Goal: Task Accomplishment & Management: Use online tool/utility

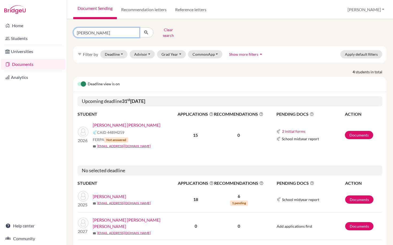
drag, startPoint x: 96, startPoint y: 29, endPoint x: 69, endPoint y: 28, distance: 26.2
click at [69, 28] on div "lanuza Clear search" at bounding box center [122, 33] width 107 height 14
type input "li"
click button "submit" at bounding box center [146, 33] width 14 height 10
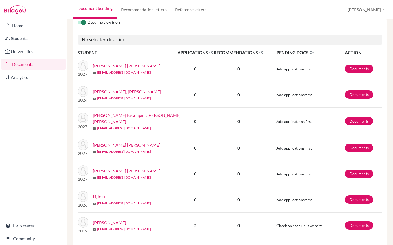
scroll to position [63, 0]
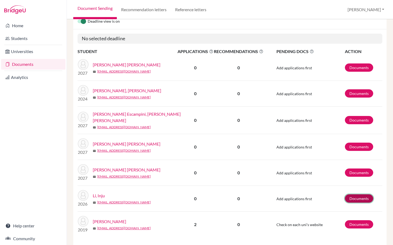
click at [359, 195] on link "Documents" at bounding box center [359, 199] width 28 height 8
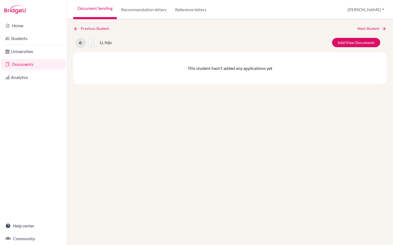
click at [21, 64] on link "Documents" at bounding box center [33, 64] width 64 height 11
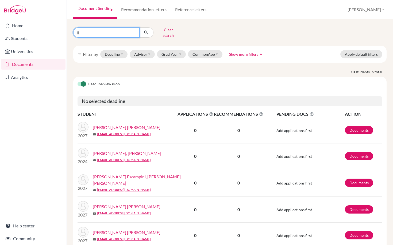
click at [85, 32] on input "li" at bounding box center [106, 33] width 66 height 10
click button "submit" at bounding box center [146, 33] width 14 height 10
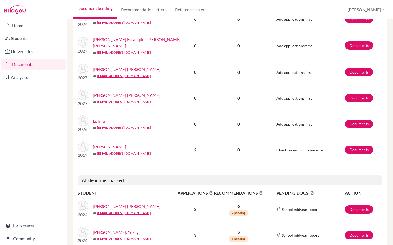
scroll to position [142, 0]
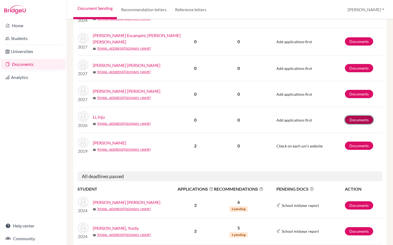
click at [361, 116] on link "Documents" at bounding box center [359, 120] width 28 height 8
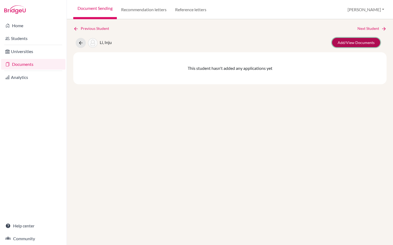
click at [355, 44] on link "Add/View Documents" at bounding box center [356, 42] width 48 height 9
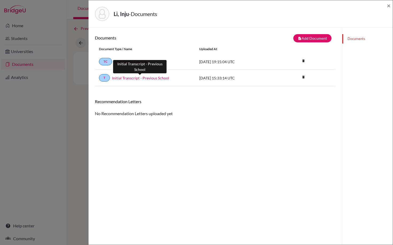
click at [133, 78] on link "Initial Transcript - Previous School" at bounding box center [140, 78] width 57 height 6
click at [54, 106] on div "Li, Inju - Documents × Documents note_add Add Document Document type Change exp…" at bounding box center [196, 122] width 393 height 245
click at [388, 7] on span "×" at bounding box center [389, 6] width 4 height 8
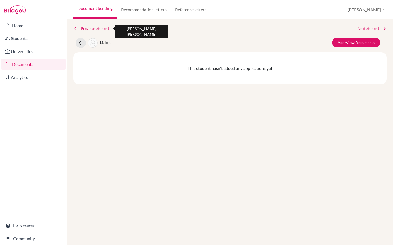
click at [75, 28] on icon at bounding box center [75, 28] width 5 height 5
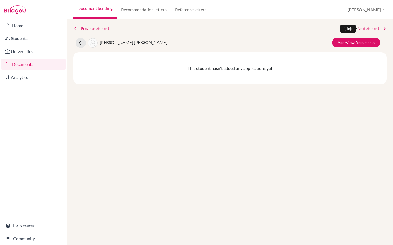
click at [370, 28] on link "Next Student" at bounding box center [371, 29] width 29 height 6
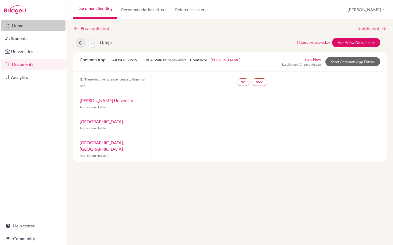
click at [18, 25] on link "Home" at bounding box center [33, 25] width 64 height 11
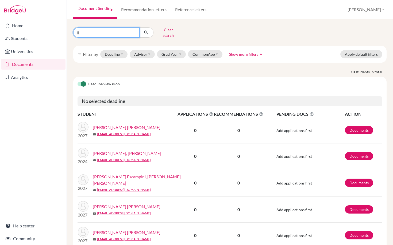
drag, startPoint x: 93, startPoint y: 31, endPoint x: 72, endPoint y: 30, distance: 20.6
click at [72, 30] on div "li Clear search" at bounding box center [122, 33] width 107 height 14
type input "matus"
click button "submit" at bounding box center [146, 33] width 14 height 10
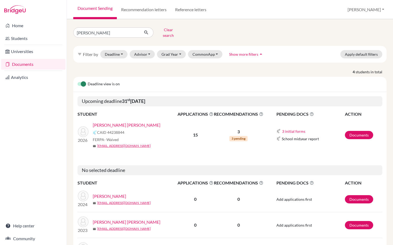
click at [122, 123] on link "Matus Porras, Alejandro" at bounding box center [127, 125] width 68 height 6
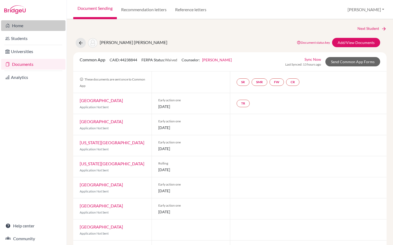
click at [17, 24] on link "Home" at bounding box center [33, 25] width 64 height 11
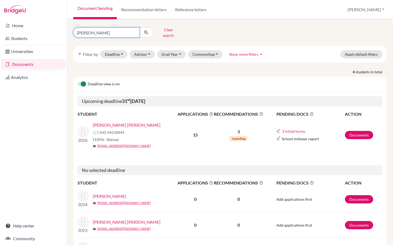
drag, startPoint x: 92, startPoint y: 31, endPoint x: 64, endPoint y: 31, distance: 28.0
click at [64, 31] on div "Home Students Universities Documents Analytics Help center Community Document S…" at bounding box center [196, 122] width 393 height 245
click at [172, 50] on button "Grad Year" at bounding box center [171, 54] width 29 height 8
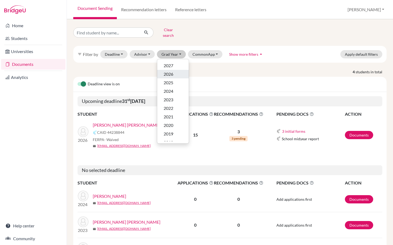
click at [169, 71] on span "2026" at bounding box center [168, 74] width 10 height 6
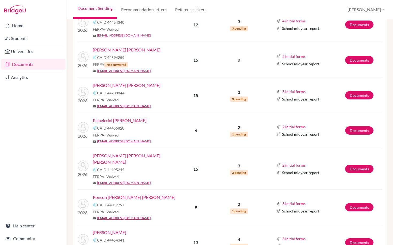
scroll to position [666, 0]
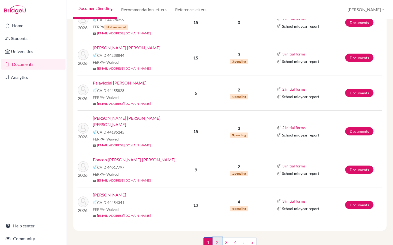
click at [218, 238] on link "2" at bounding box center [216, 243] width 9 height 10
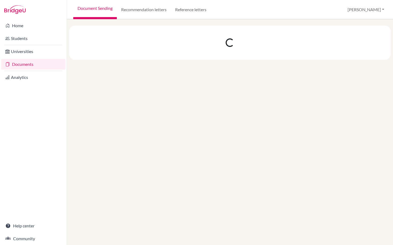
scroll to position [0, 0]
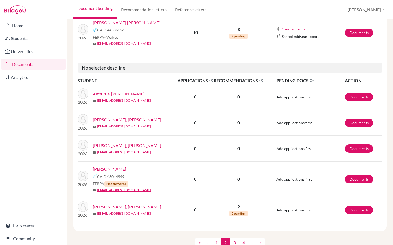
scroll to position [848, 0]
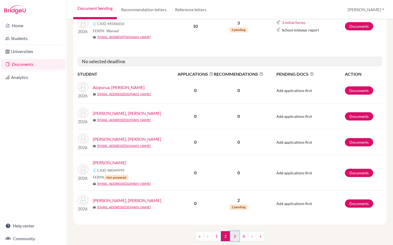
click at [236, 232] on link "3" at bounding box center [234, 237] width 9 height 10
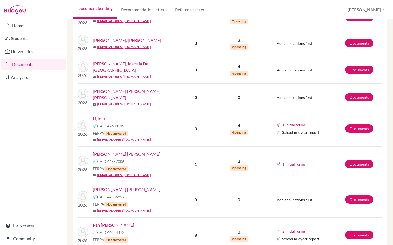
scroll to position [549, 0]
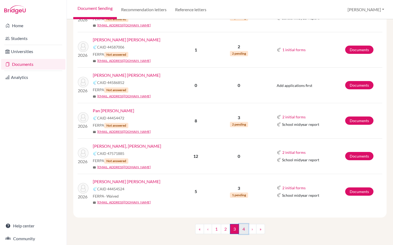
click at [243, 224] on link "4" at bounding box center [243, 229] width 9 height 10
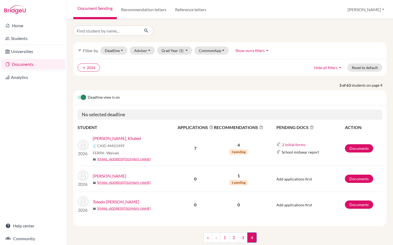
scroll to position [14, 0]
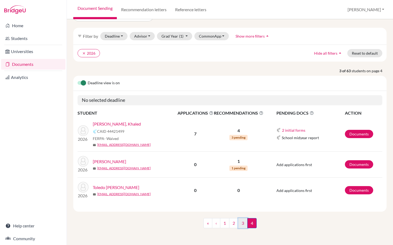
click at [243, 224] on link "3" at bounding box center [242, 224] width 9 height 10
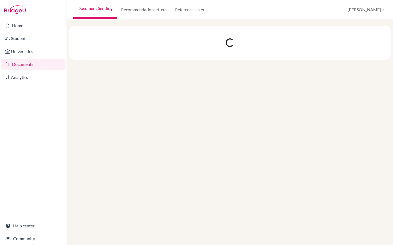
scroll to position [0, 0]
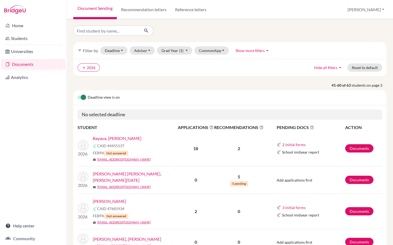
click at [122, 140] on link "Bayaua, Francis Russel" at bounding box center [117, 138] width 49 height 6
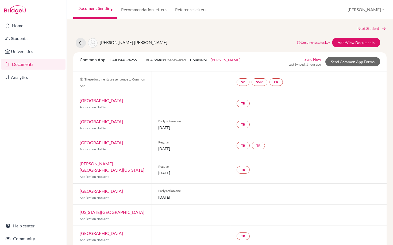
scroll to position [170, 0]
